Goal: Information Seeking & Learning: Check status

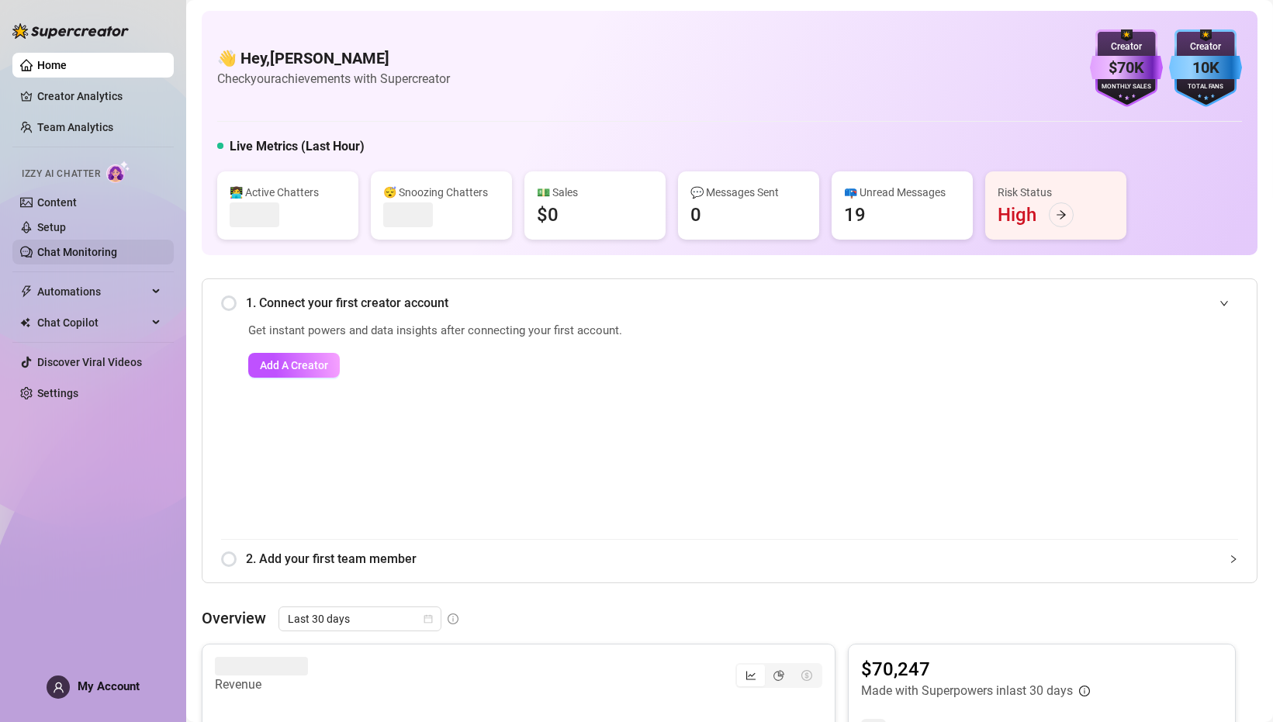
click at [75, 257] on link "Chat Monitoring" at bounding box center [77, 252] width 80 height 12
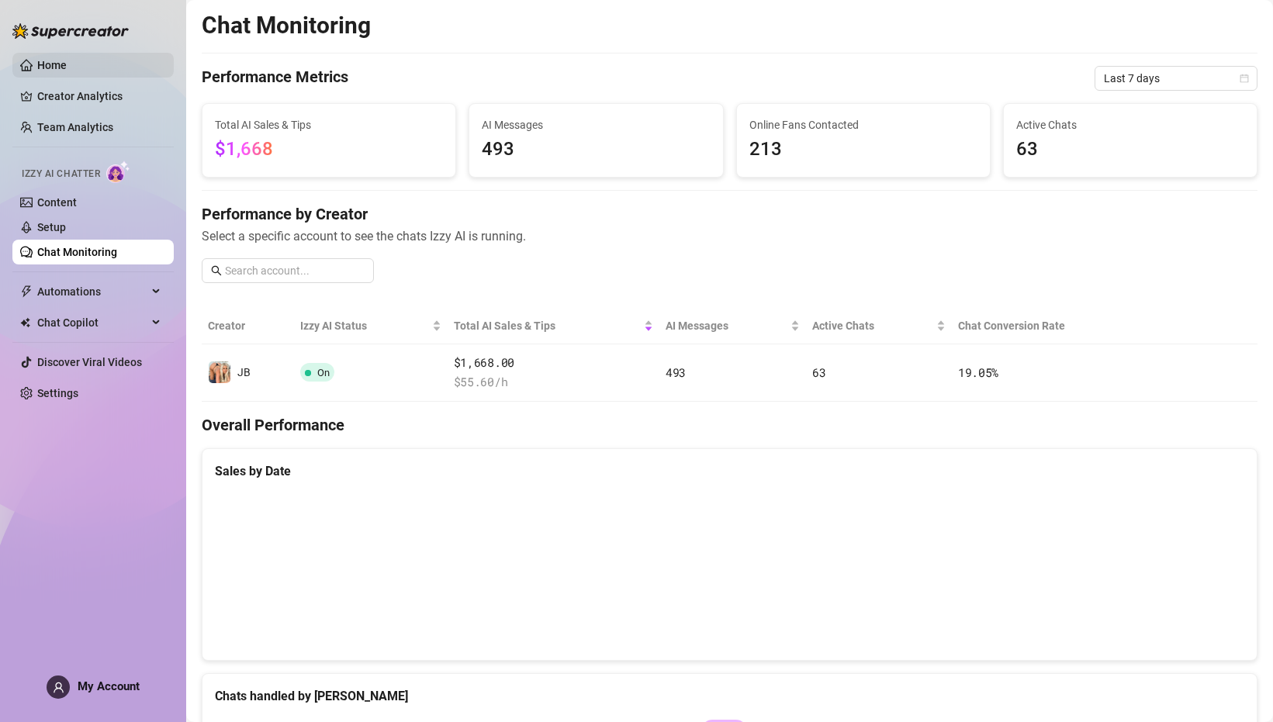
click at [67, 70] on link "Home" at bounding box center [51, 65] width 29 height 12
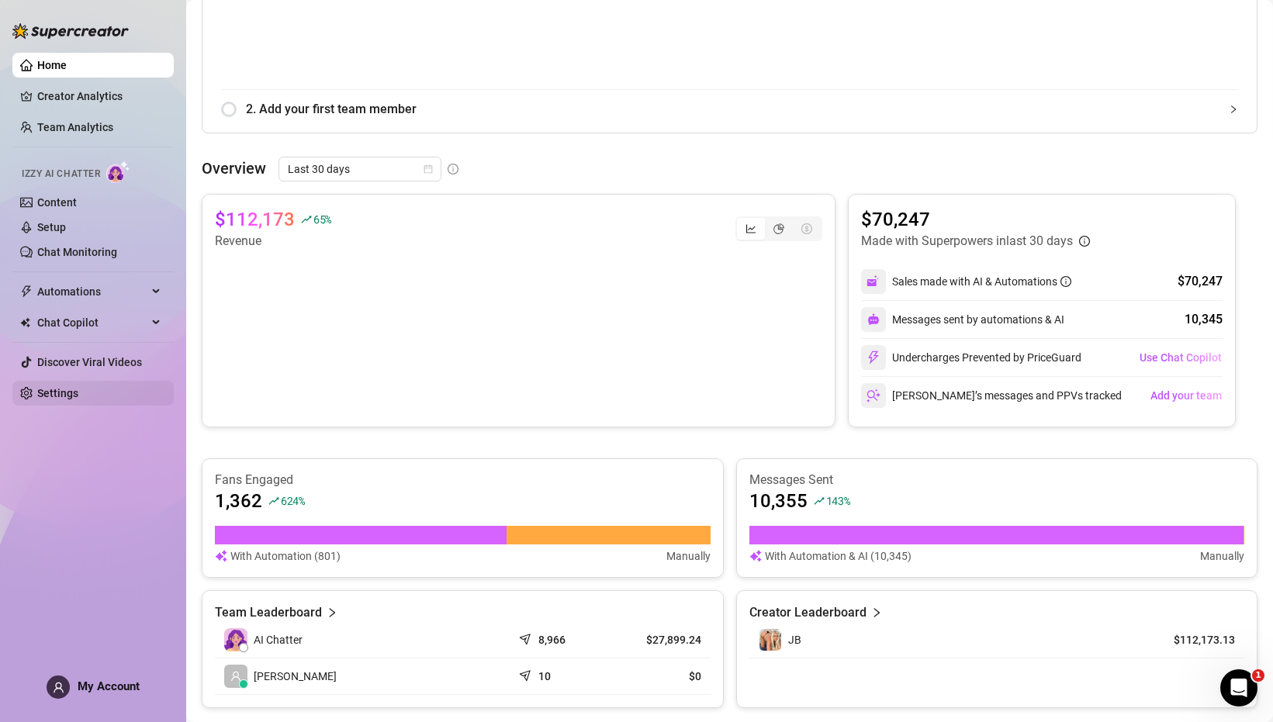
click at [72, 389] on link "Settings" at bounding box center [57, 393] width 41 height 12
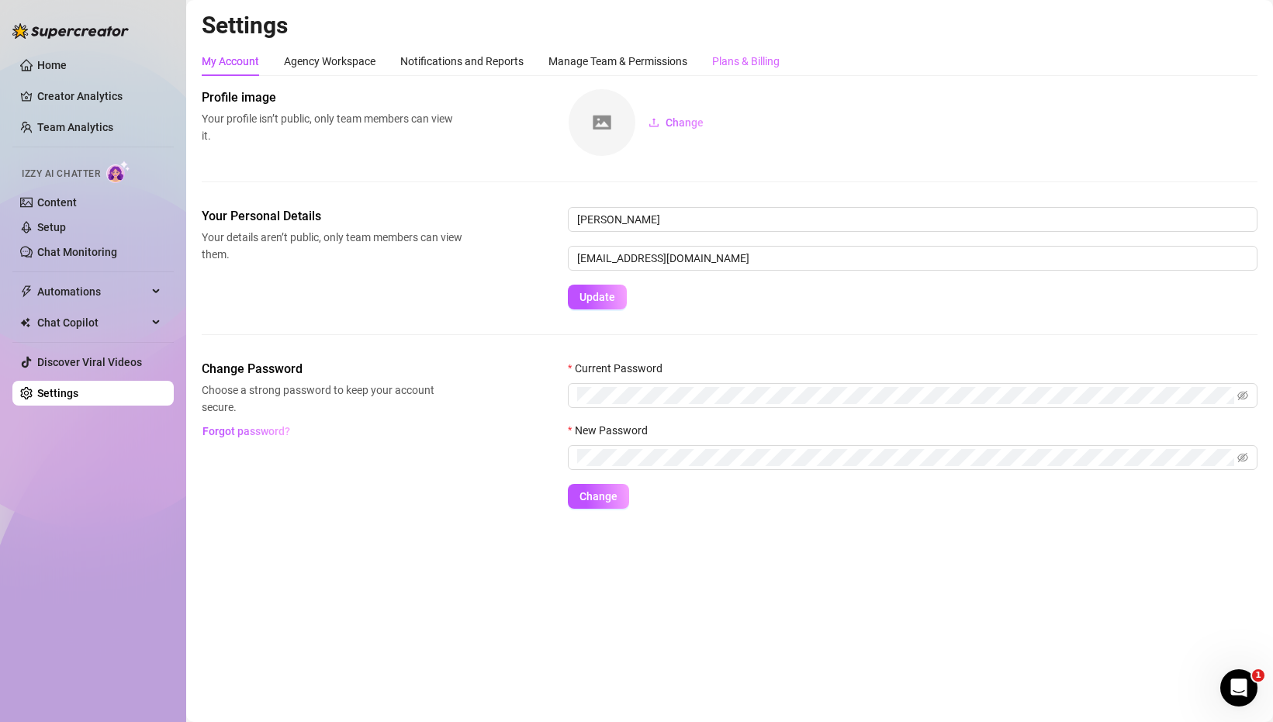
click at [783, 54] on div "My Account Agency Workspace Notifications and Reports Manage Team & Permissions…" at bounding box center [730, 61] width 1056 height 29
click at [768, 61] on div "Plans & Billing" at bounding box center [745, 61] width 67 height 17
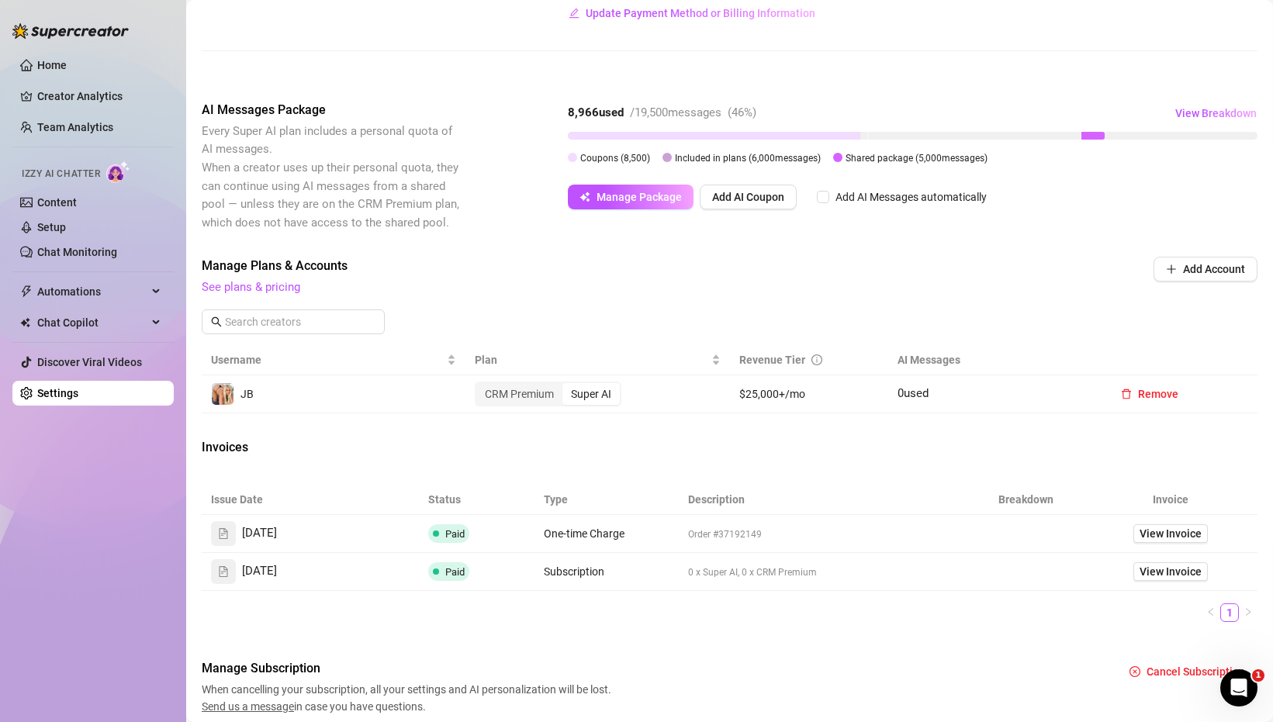
scroll to position [244, 0]
click at [55, 62] on link "Home" at bounding box center [51, 65] width 29 height 12
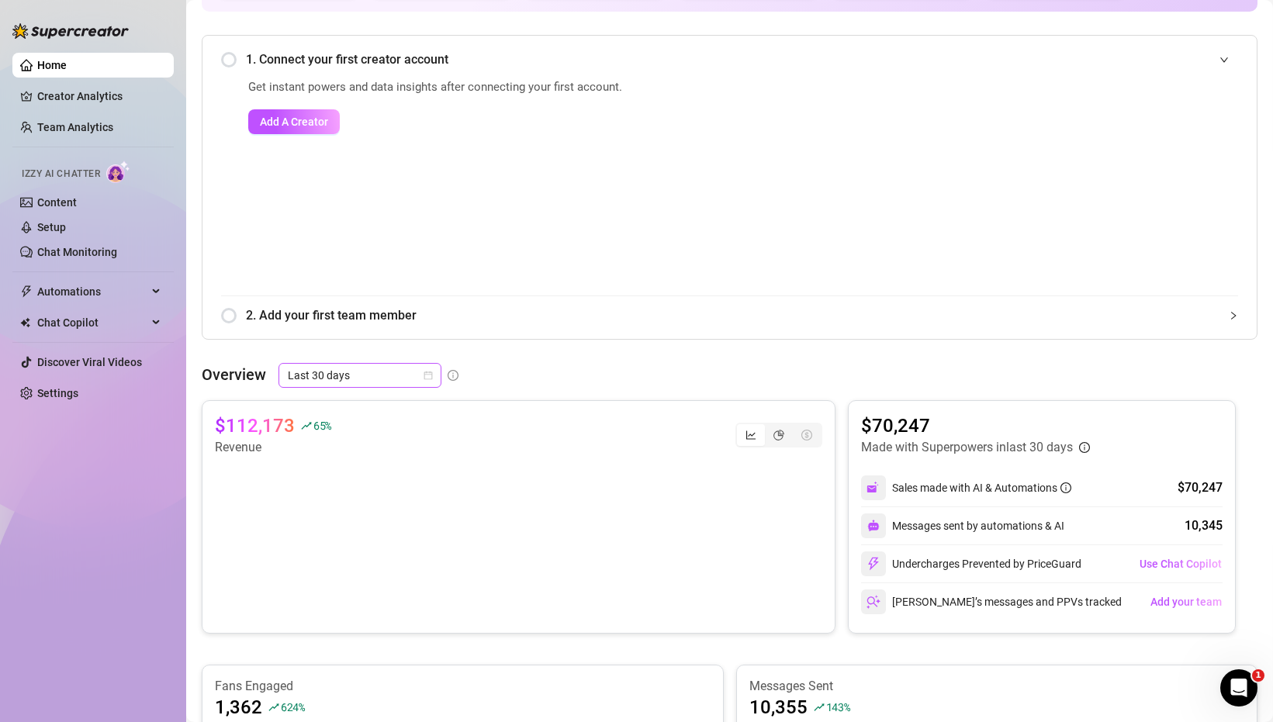
click at [355, 374] on span "Last 30 days" at bounding box center [360, 375] width 144 height 23
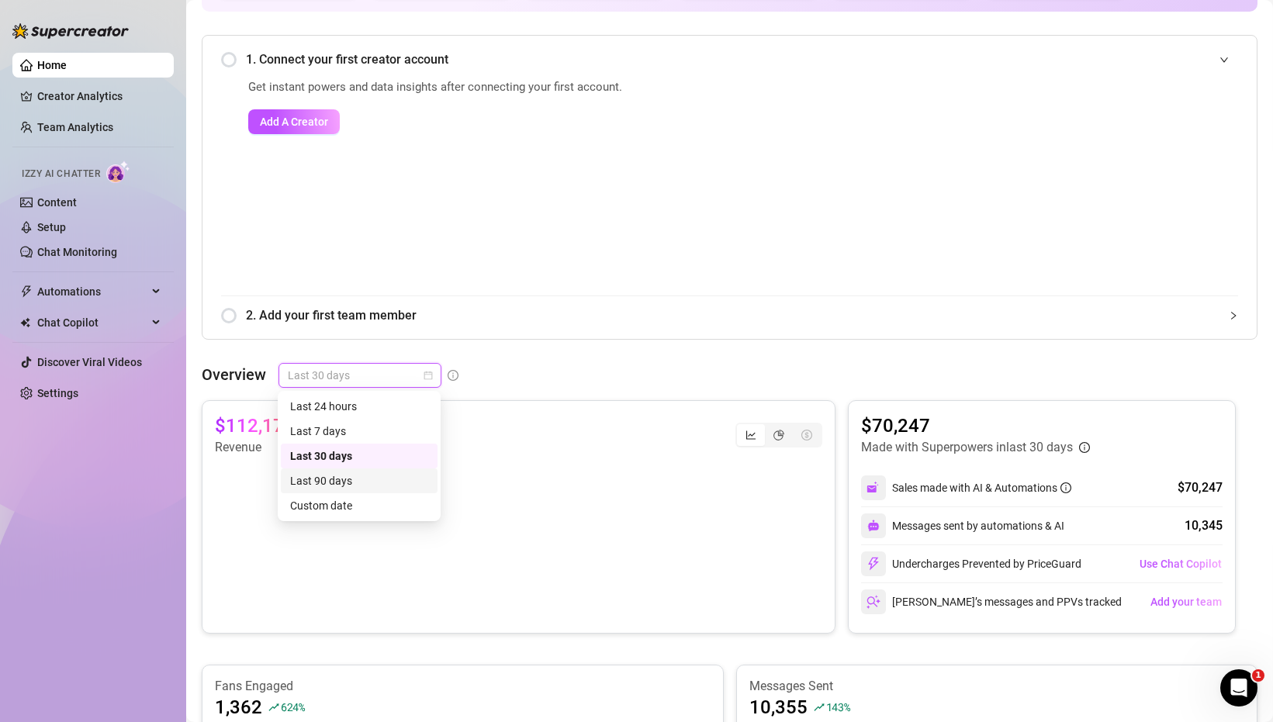
click at [355, 476] on div "Last 90 days" at bounding box center [359, 480] width 138 height 17
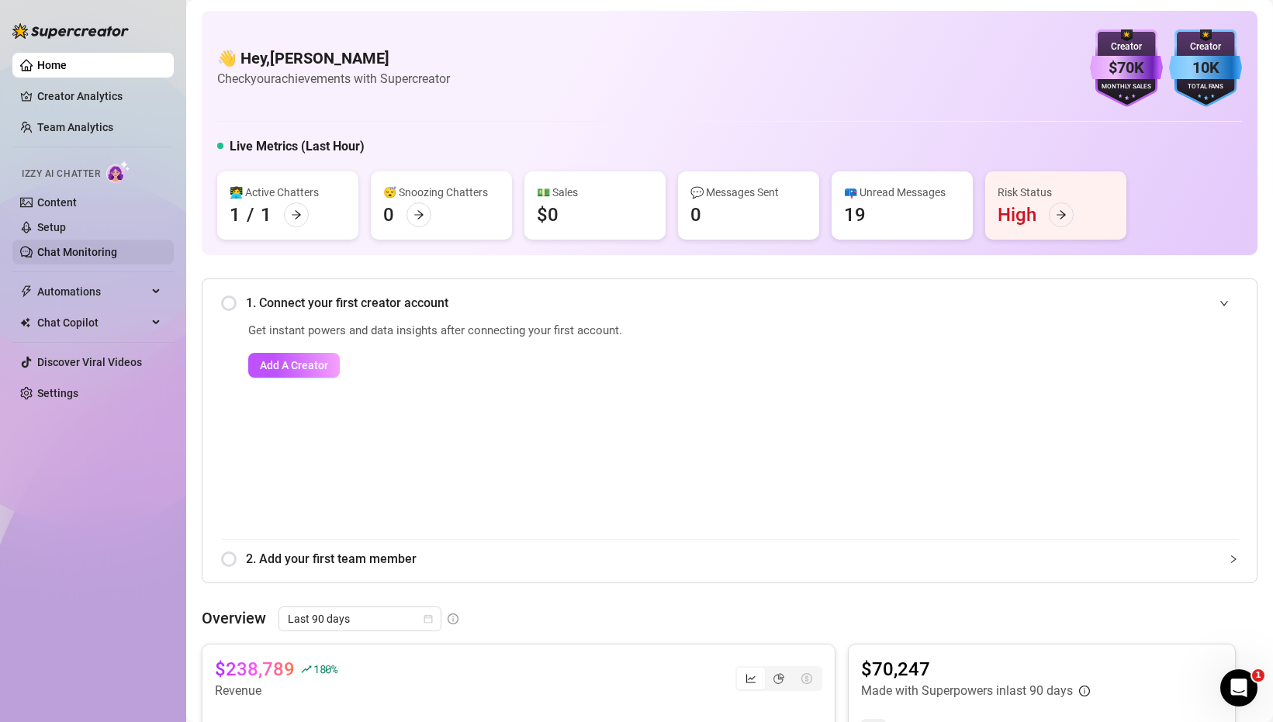
click at [89, 246] on link "Chat Monitoring" at bounding box center [77, 252] width 80 height 12
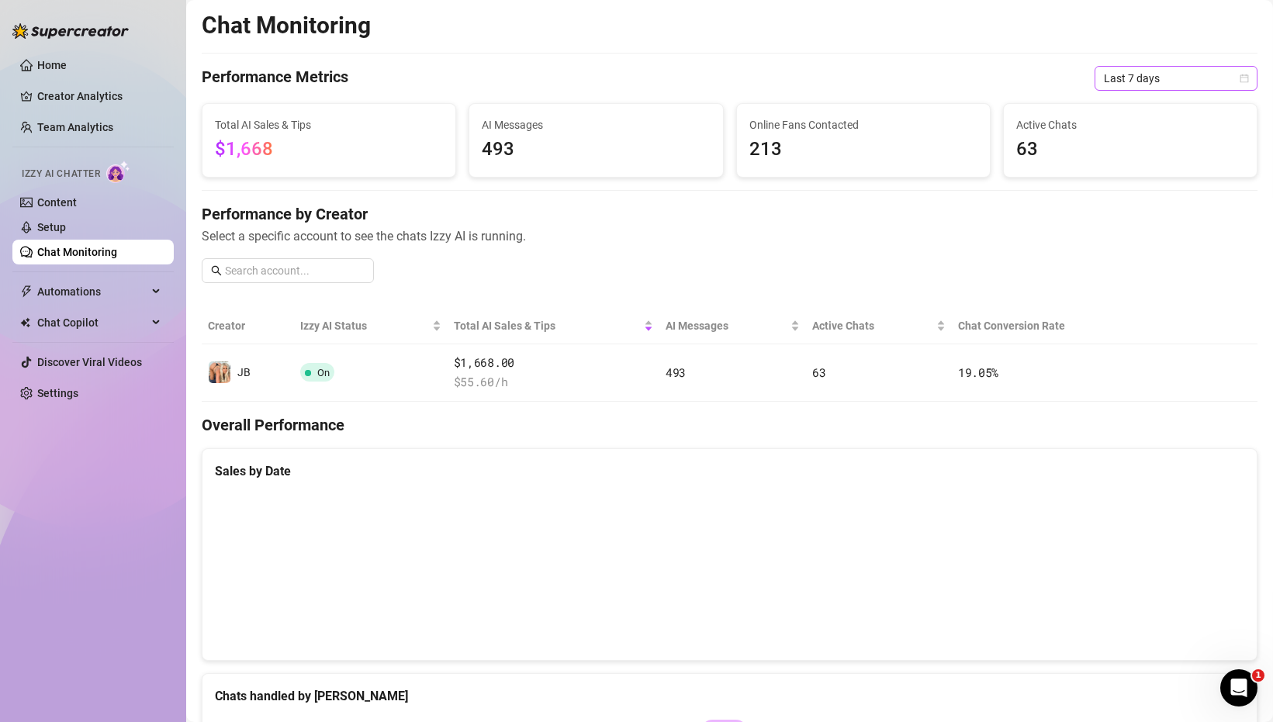
click at [1133, 76] on span "Last 7 days" at bounding box center [1176, 78] width 144 height 23
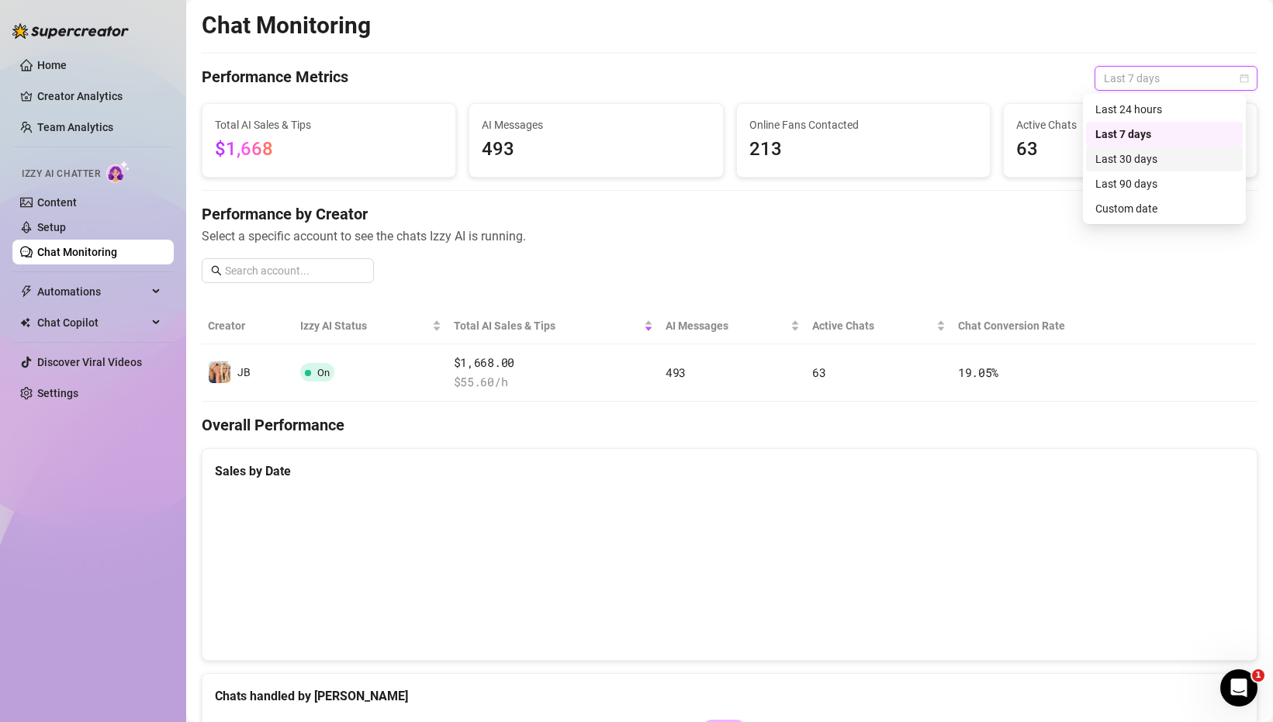
click at [1147, 160] on div "Last 30 days" at bounding box center [1164, 159] width 138 height 17
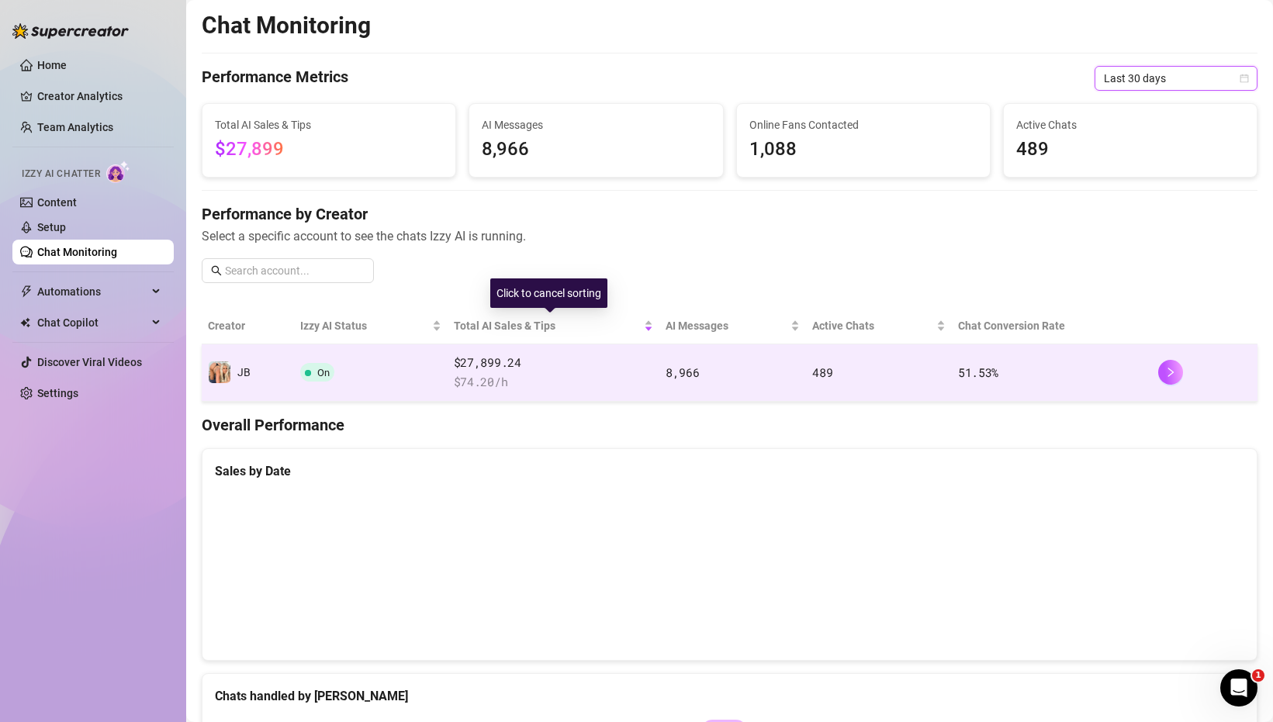
click at [509, 356] on span "$27,899.24" at bounding box center [553, 363] width 199 height 19
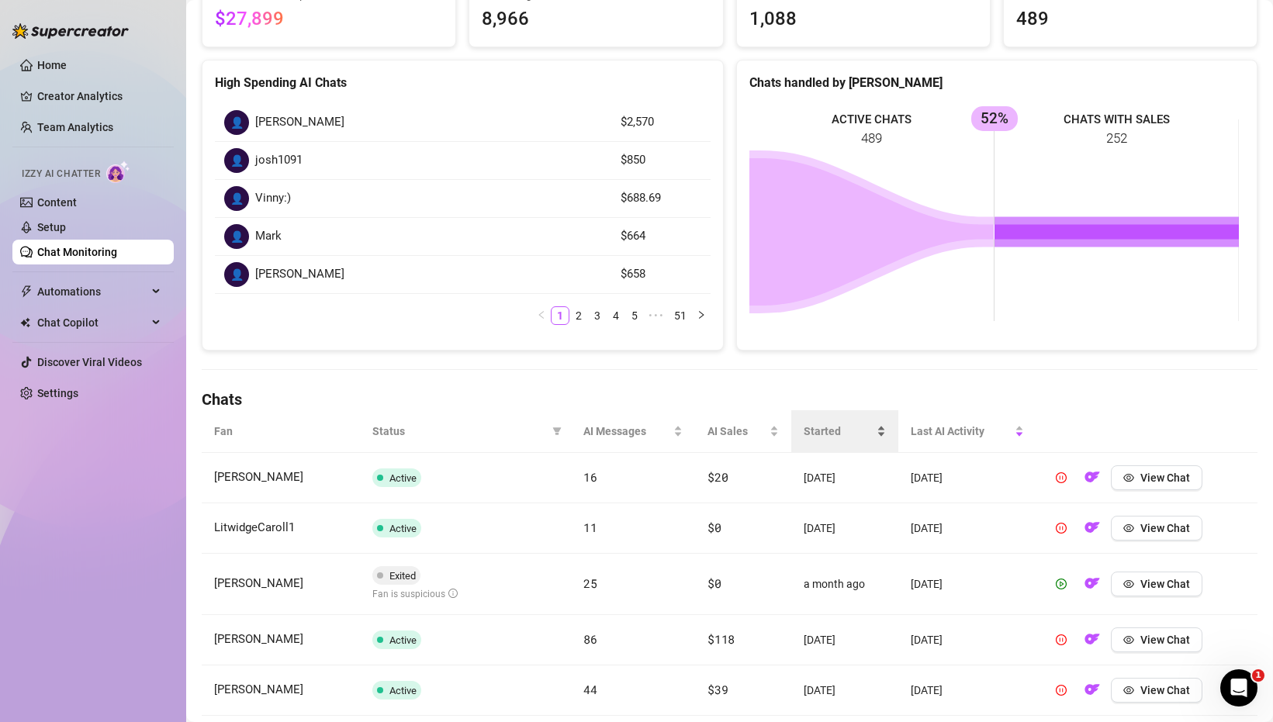
scroll to position [171, 0]
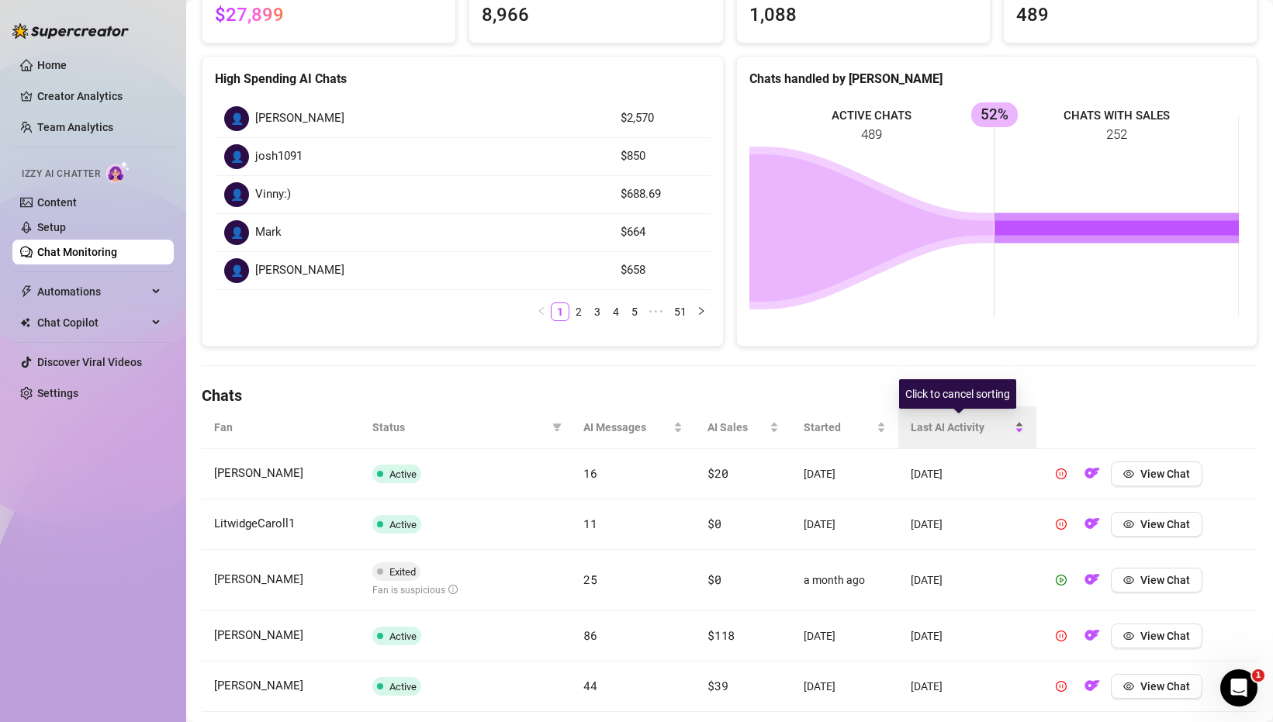
click at [931, 431] on span "Last AI Activity" at bounding box center [961, 427] width 100 height 17
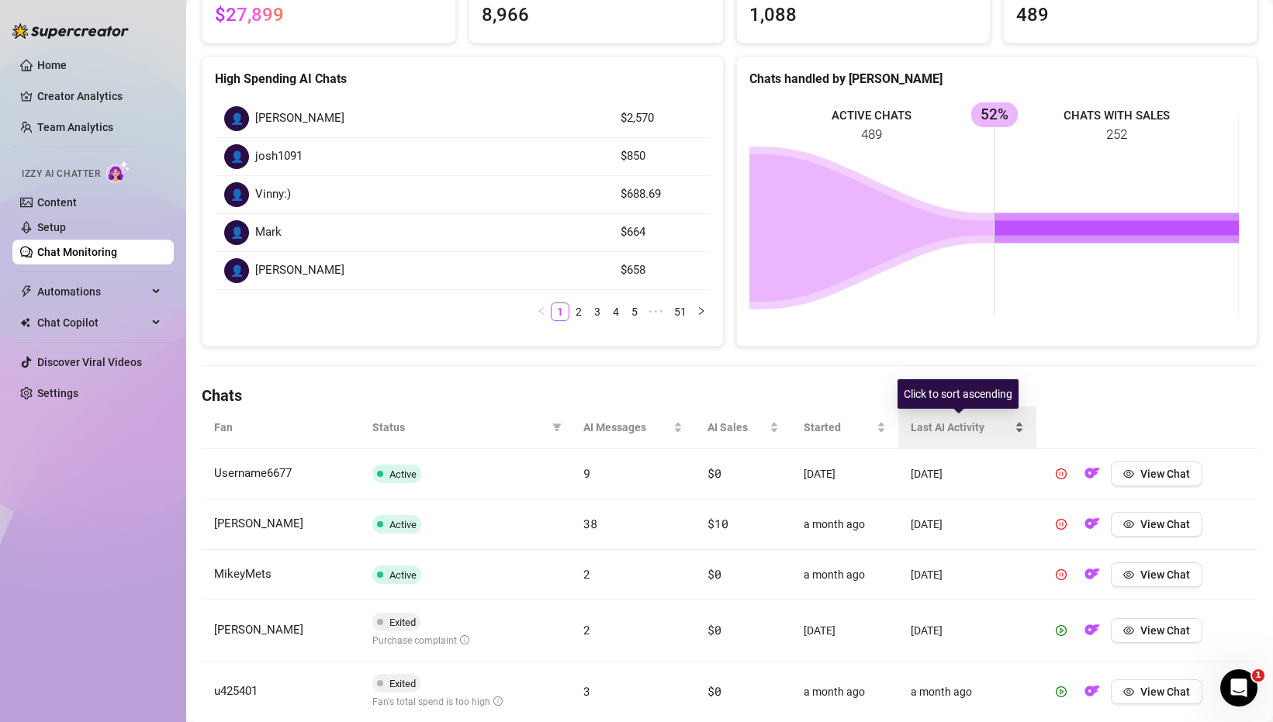
click at [931, 429] on span "Last AI Activity" at bounding box center [961, 427] width 100 height 17
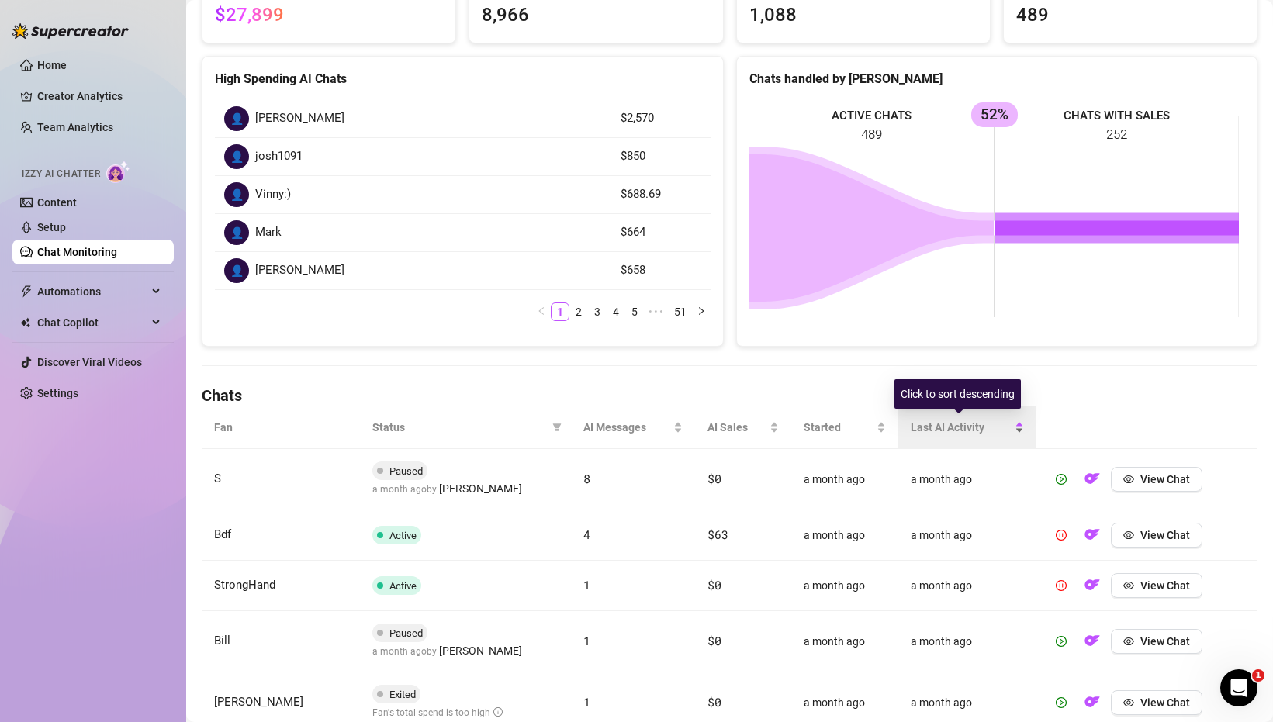
click at [931, 429] on span "Last AI Activity" at bounding box center [961, 427] width 100 height 17
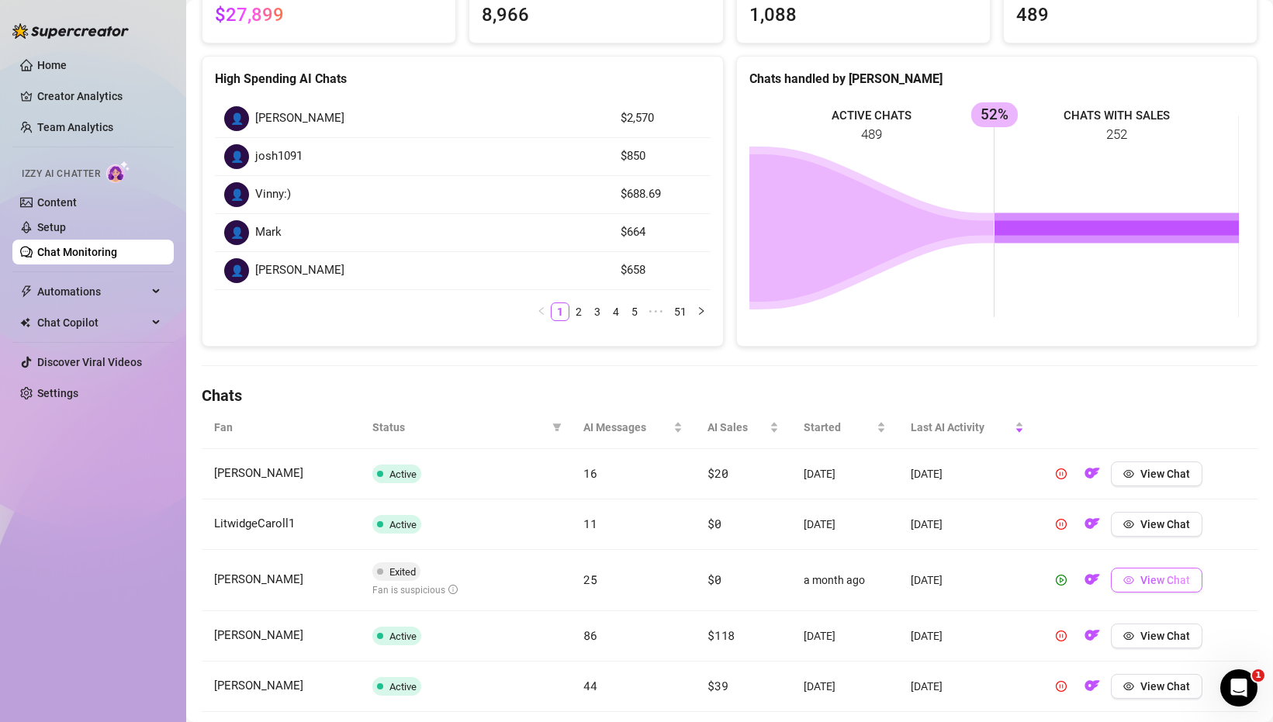
click at [1163, 580] on span "View Chat" at bounding box center [1165, 580] width 50 height 12
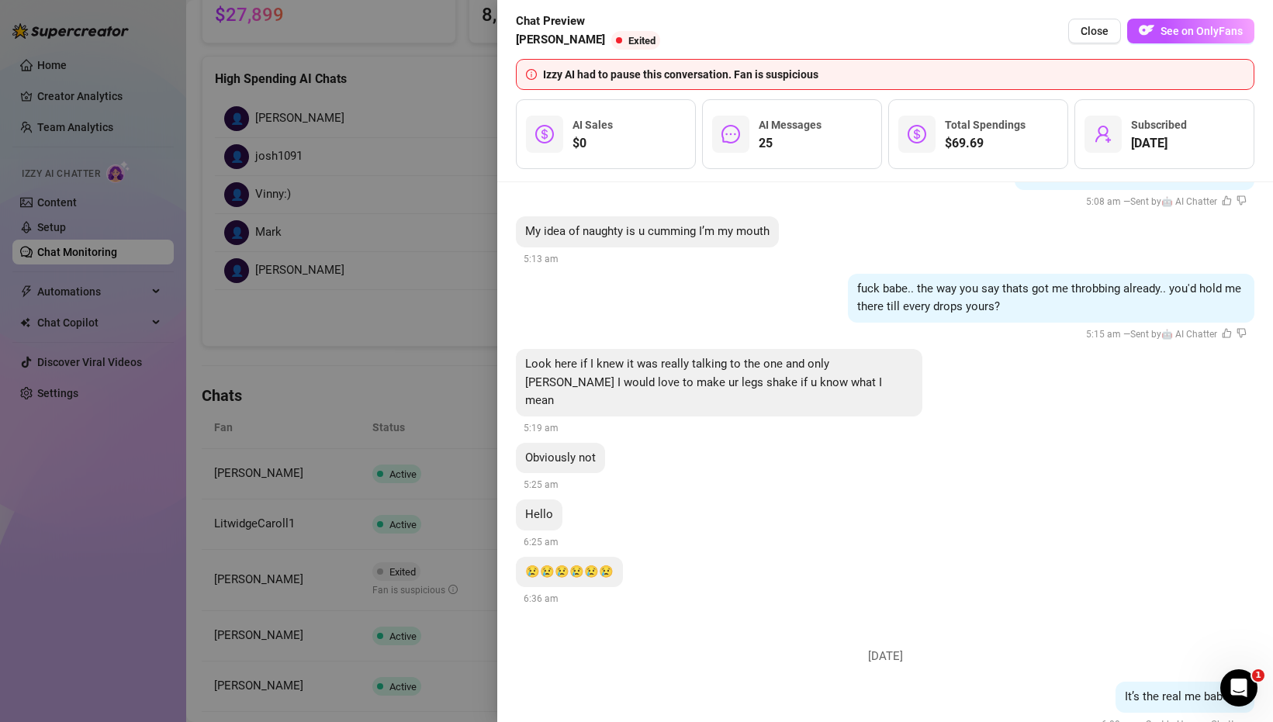
scroll to position [7764, 0]
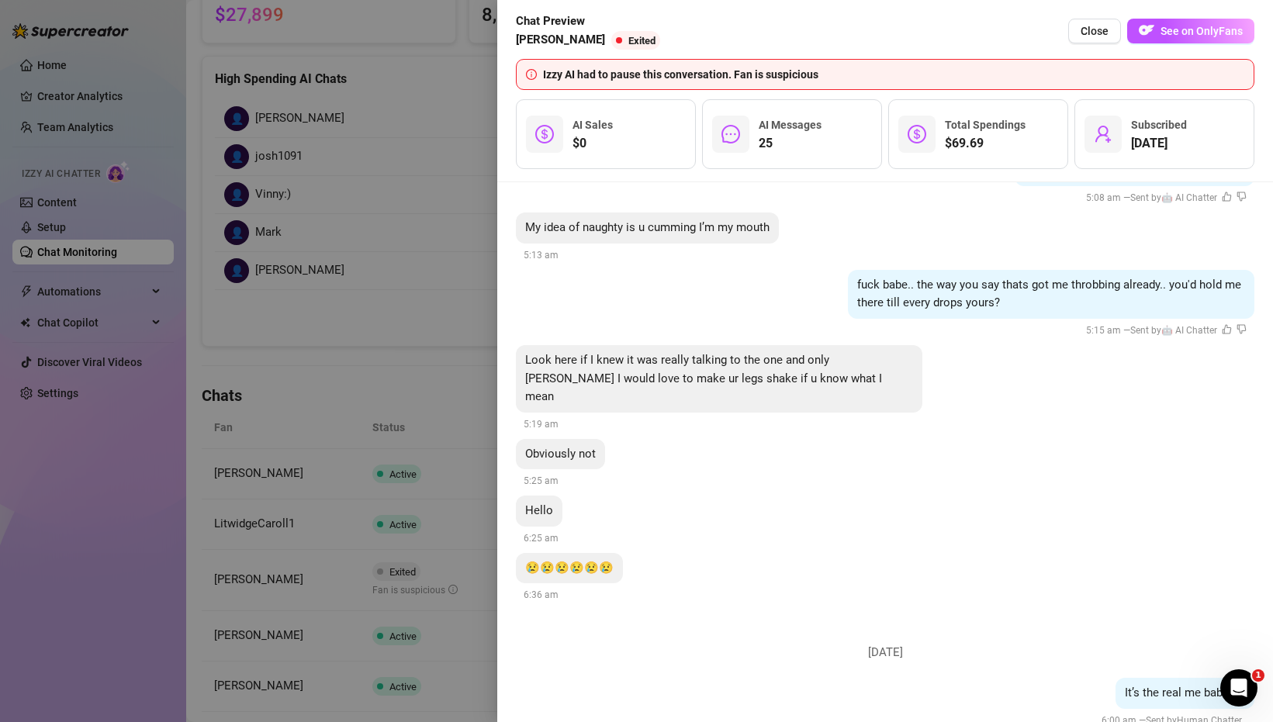
click at [365, 355] on div at bounding box center [636, 361] width 1273 height 722
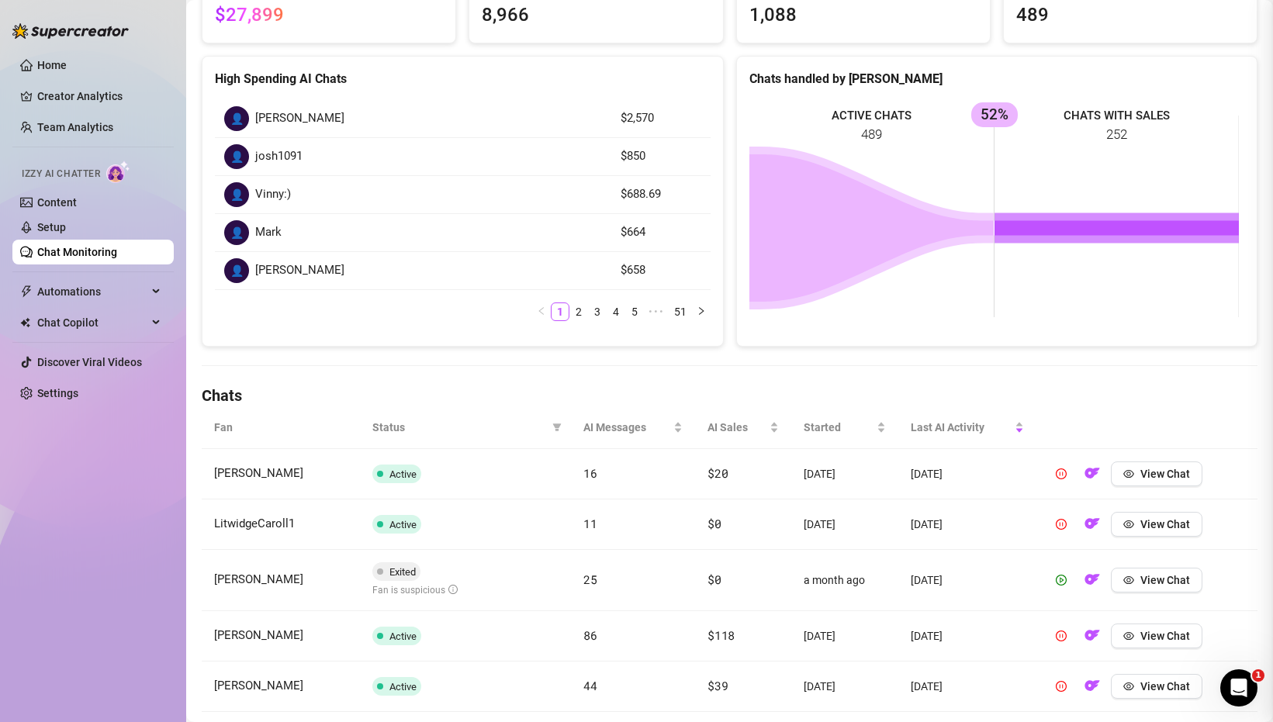
scroll to position [0, 0]
